Goal: Information Seeking & Learning: Learn about a topic

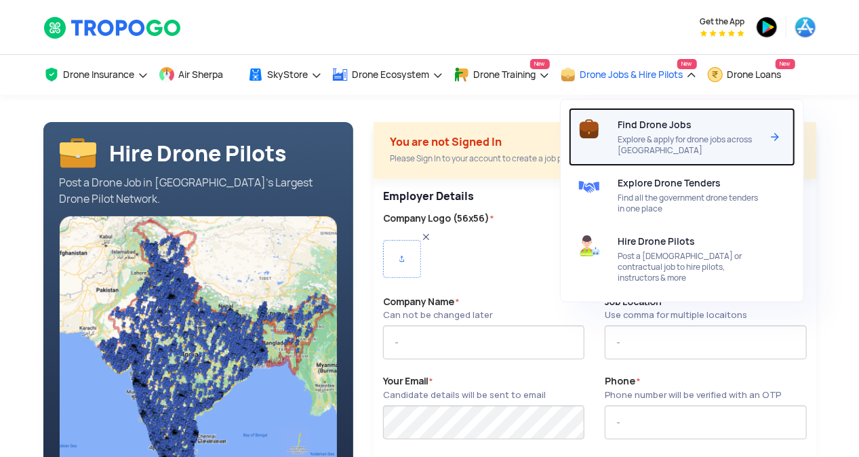
click at [652, 139] on span "Explore & apply for drone jobs across [GEOGRAPHIC_DATA]" at bounding box center [689, 145] width 143 height 22
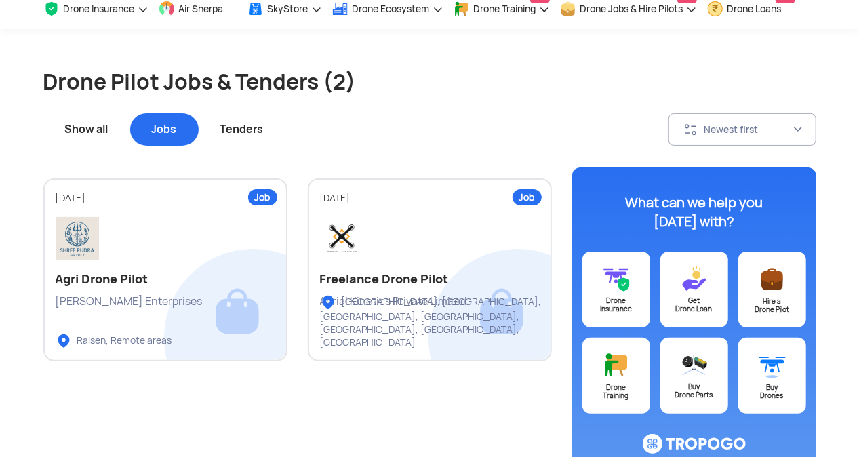
scroll to position [68, 0]
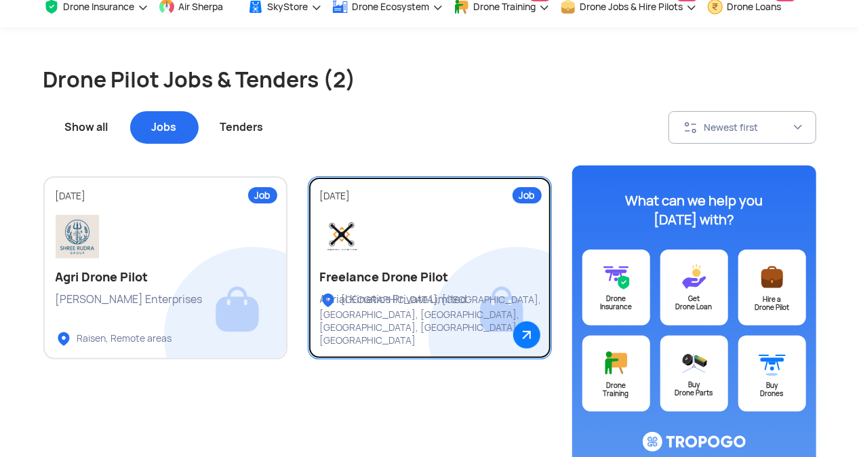
click at [430, 231] on div at bounding box center [430, 236] width 220 height 43
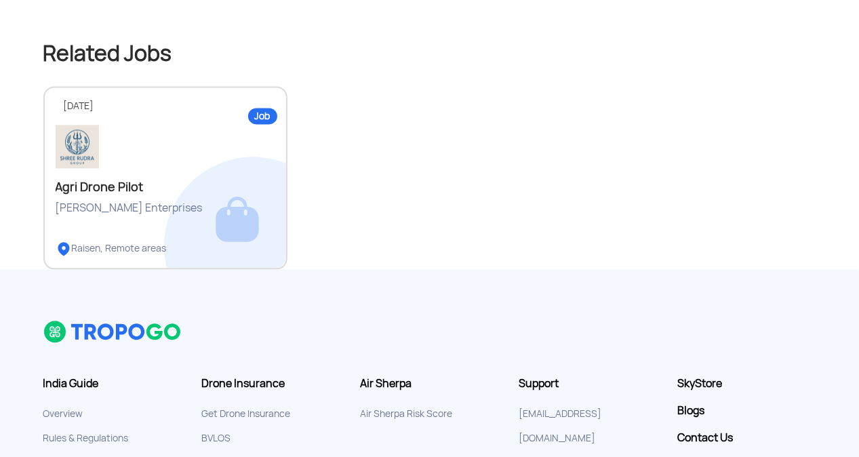
scroll to position [1492, 0]
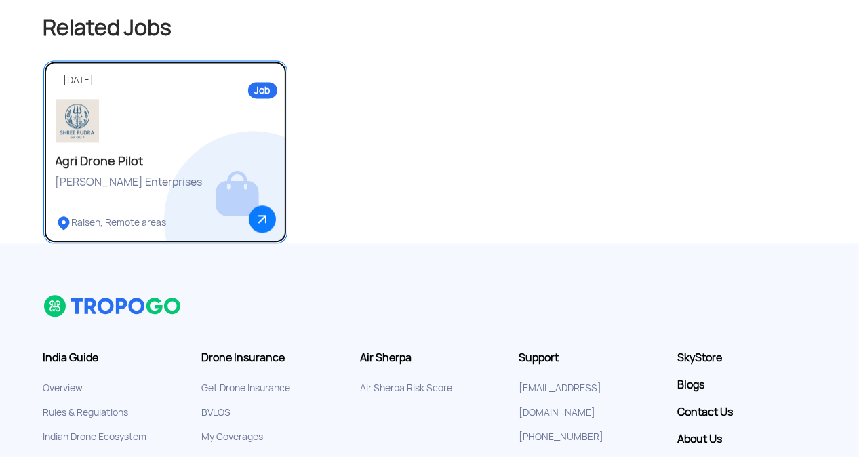
click at [79, 99] on img at bounding box center [77, 120] width 43 height 43
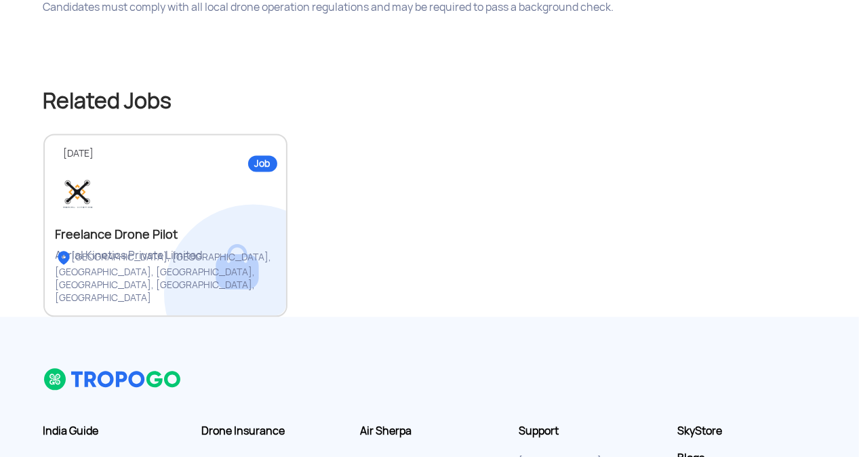
scroll to position [1492, 0]
